Goal: Navigation & Orientation: Find specific page/section

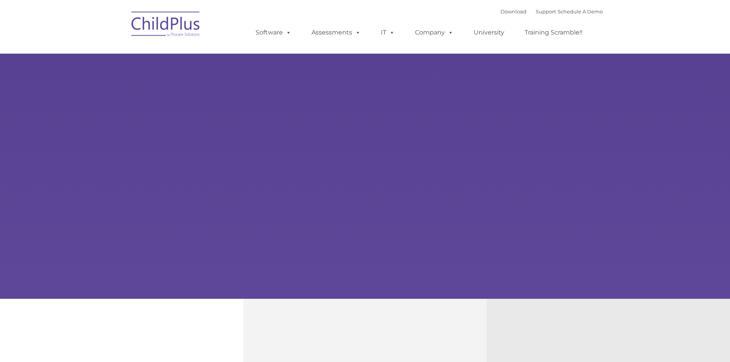
type input ""
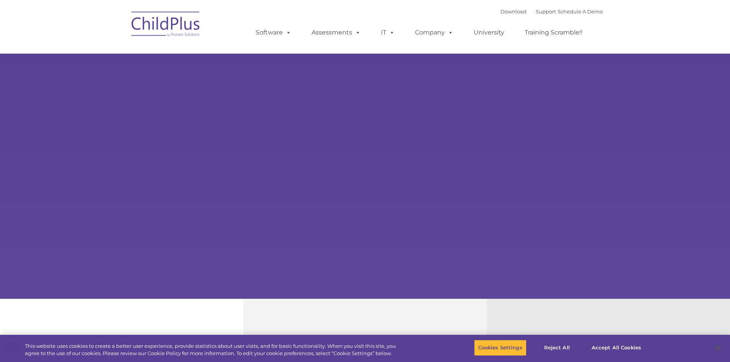
select select "MEDIUM"
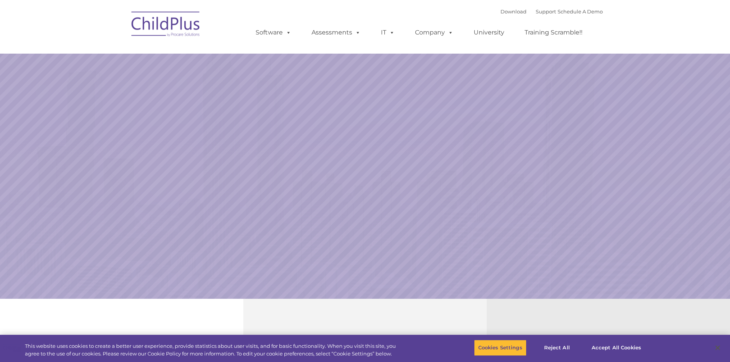
select select "MEDIUM"
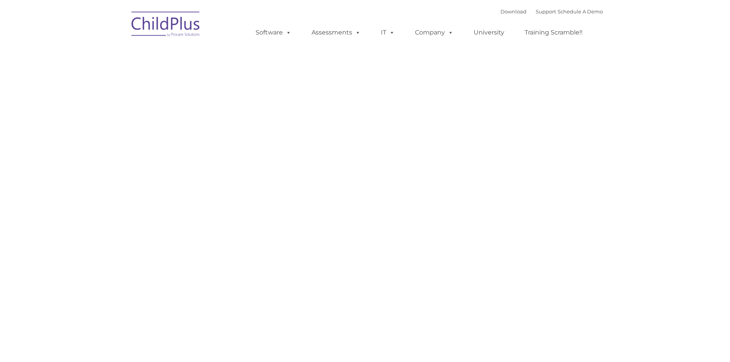
type input ""
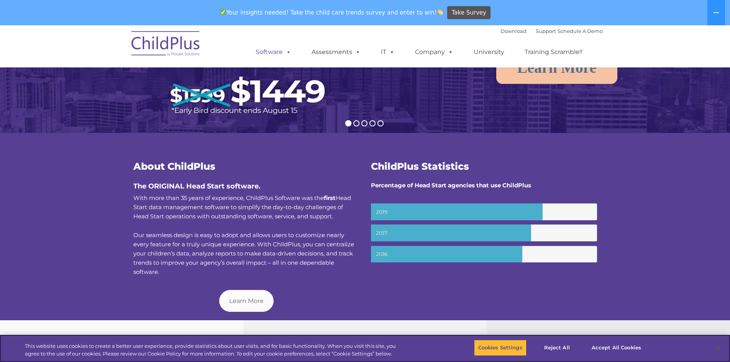
scroll to position [172, 0]
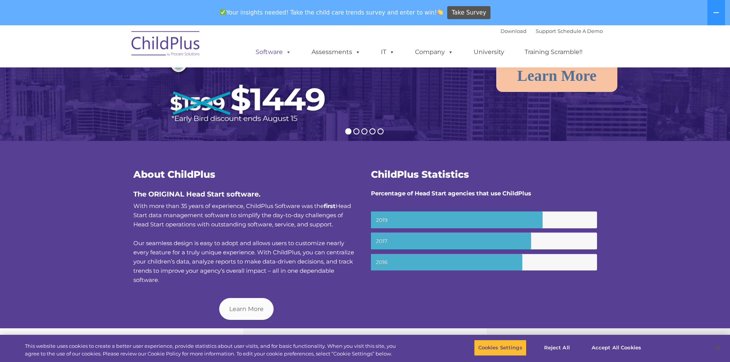
click at [285, 52] on span at bounding box center [287, 51] width 8 height 7
click at [291, 52] on span at bounding box center [287, 51] width 8 height 7
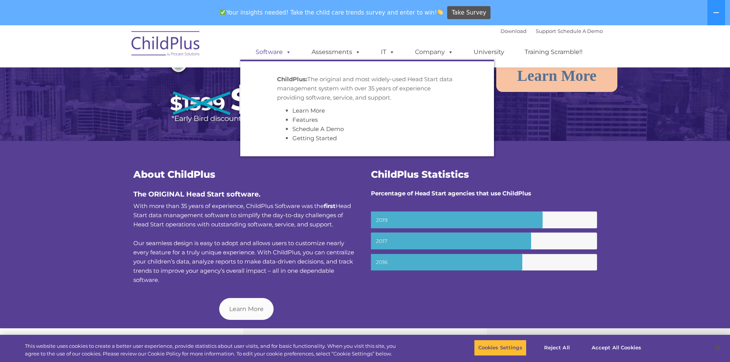
click at [291, 52] on span at bounding box center [287, 51] width 8 height 7
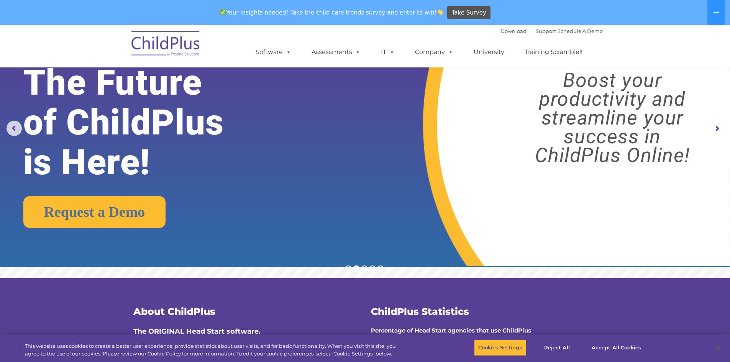
scroll to position [0, 0]
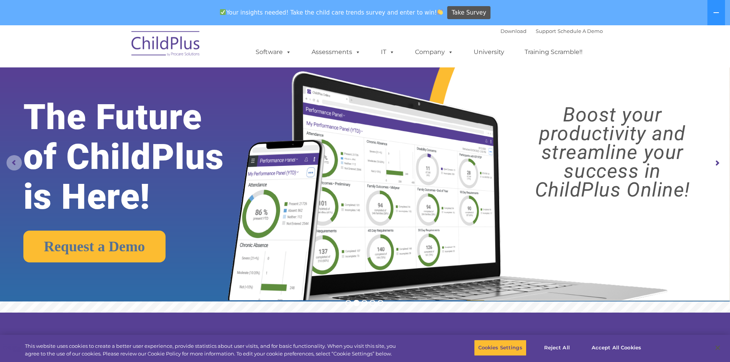
click at [11, 163] on rs-arrow at bounding box center [14, 162] width 15 height 15
